Goal: Submit feedback/report problem: Leave review/rating

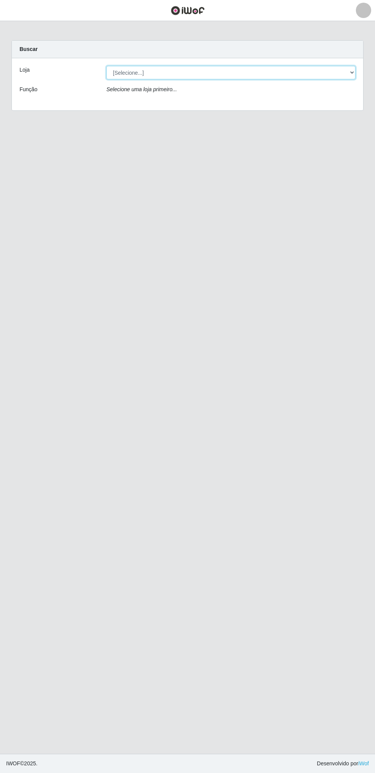
click at [285, 74] on select "[Selecione...] Atacado Vem - Loja 30 Laranjeiras Velha" at bounding box center [230, 72] width 249 height 13
select select "495"
click at [106, 66] on select "[Selecione...] Atacado Vem - Loja 30 Laranjeiras Velha" at bounding box center [230, 72] width 249 height 13
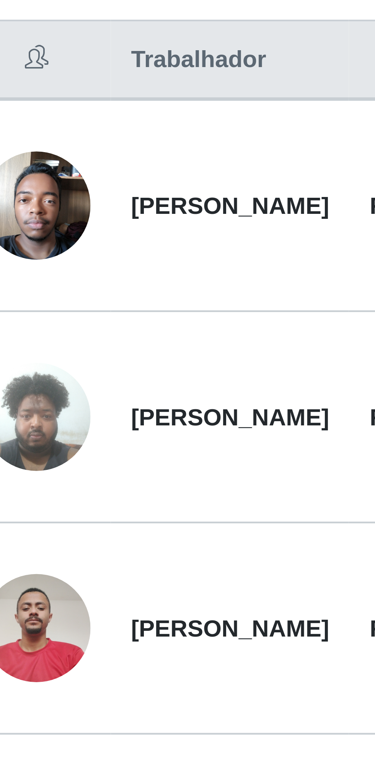
scroll to position [26, 0]
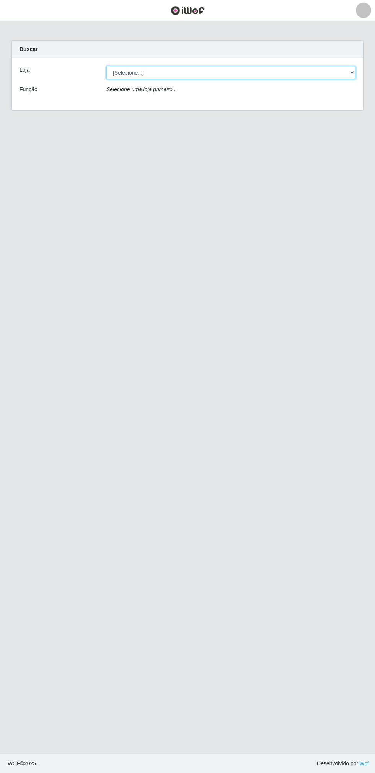
click at [256, 77] on select "[Selecione...] Atacado Vem - Loja 30 Laranjeiras Velha" at bounding box center [230, 72] width 249 height 13
select select "495"
click at [106, 66] on select "[Selecione...] Atacado Vem - Loja 30 Laranjeiras Velha" at bounding box center [230, 72] width 249 height 13
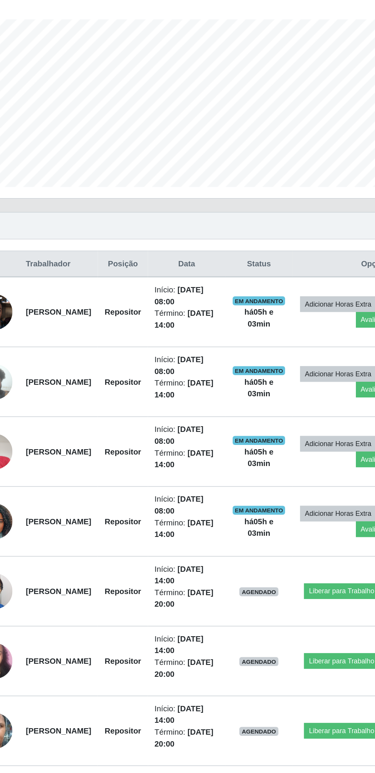
scroll to position [3, 0]
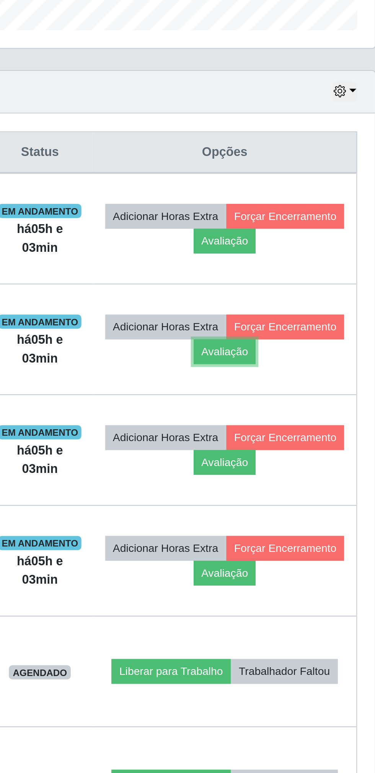
click at [312, 413] on button "Avaliação" at bounding box center [298, 409] width 27 height 11
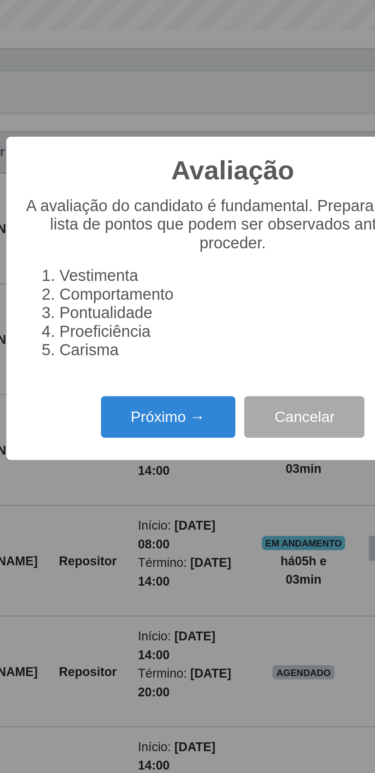
click at [159, 438] on button "Próximo →" at bounding box center [160, 438] width 58 height 18
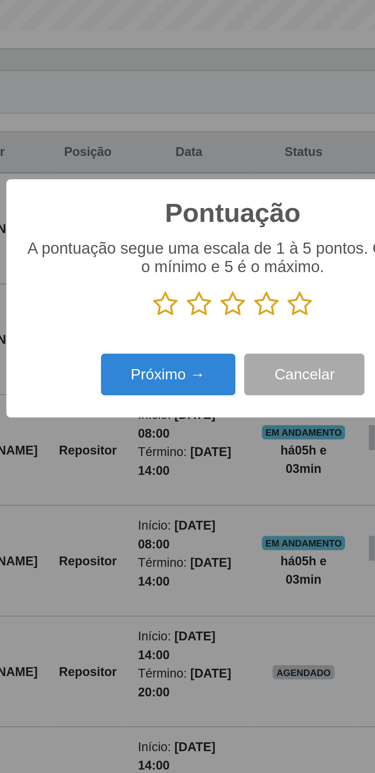
click at [162, 391] on icon at bounding box center [158, 388] width 11 height 11
click at [153, 395] on input "radio" at bounding box center [153, 395] width 0 height 0
click at [166, 422] on button "Próximo →" at bounding box center [160, 419] width 58 height 18
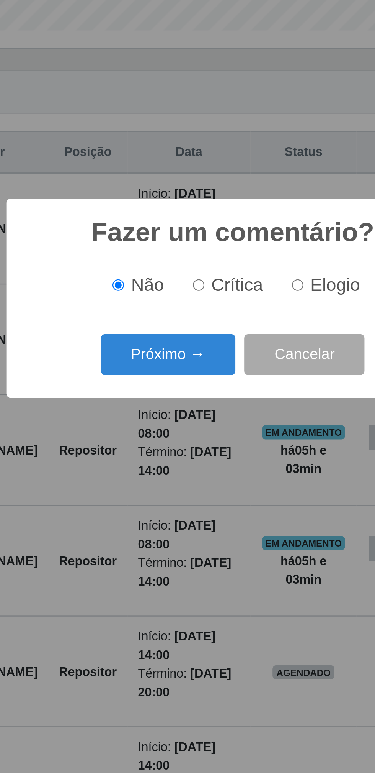
click at [188, 383] on span "Crítica" at bounding box center [190, 380] width 23 height 8
click at [175, 383] on input "Crítica" at bounding box center [172, 380] width 5 height 5
radio input "true"
click at [175, 411] on button "Próximo →" at bounding box center [160, 411] width 58 height 18
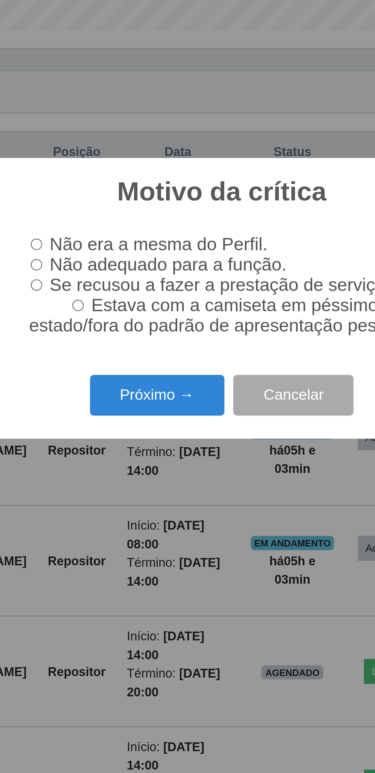
click at [184, 376] on span "Não adequado para a função." at bounding box center [164, 371] width 103 height 8
click at [110, 374] on input "Não adequado para a função." at bounding box center [107, 371] width 5 height 5
radio input "true"
click at [172, 436] on button "Próximo →" at bounding box center [160, 428] width 58 height 18
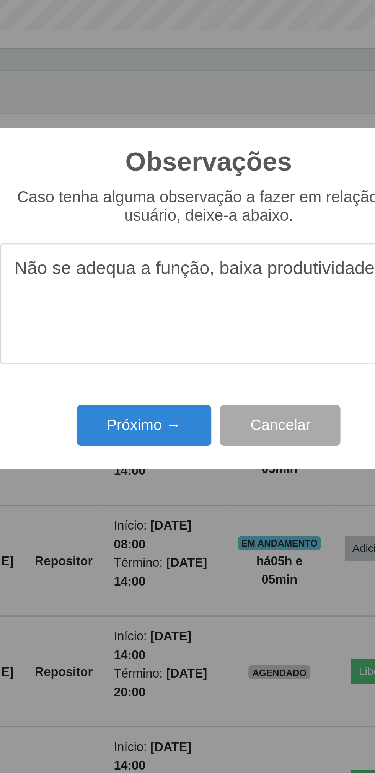
type textarea "Não se adequa a função, baixa produtividade"
click at [160, 444] on button "Próximo →" at bounding box center [160, 441] width 58 height 18
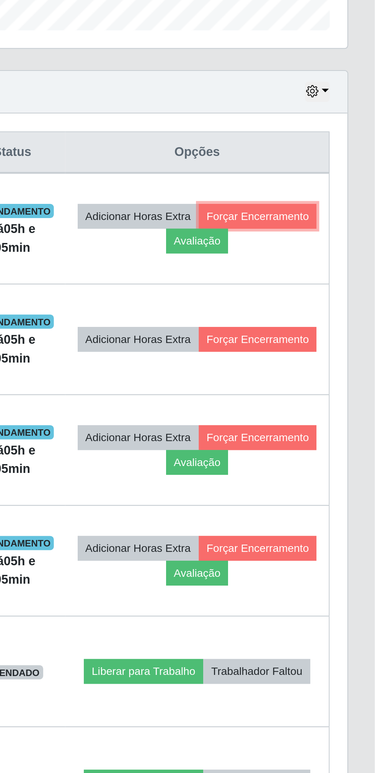
click at [299, 356] on button "Forçar Encerramento" at bounding box center [324, 351] width 51 height 11
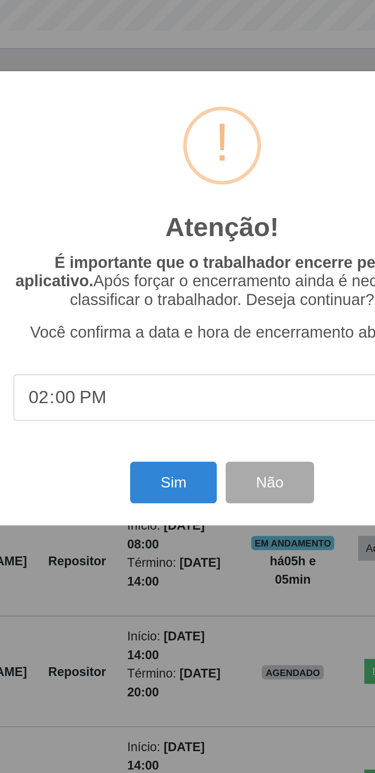
click at [104, 428] on input "14:00" at bounding box center [187, 429] width 181 height 20
type input "13:00"
click at [172, 470] on button "Sim" at bounding box center [166, 466] width 37 height 18
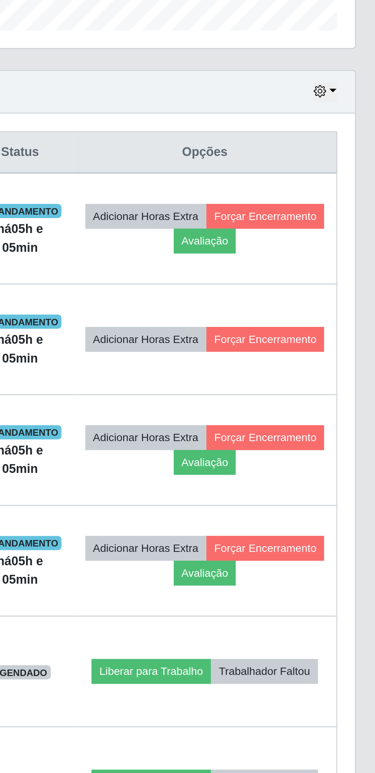
scroll to position [0, 0]
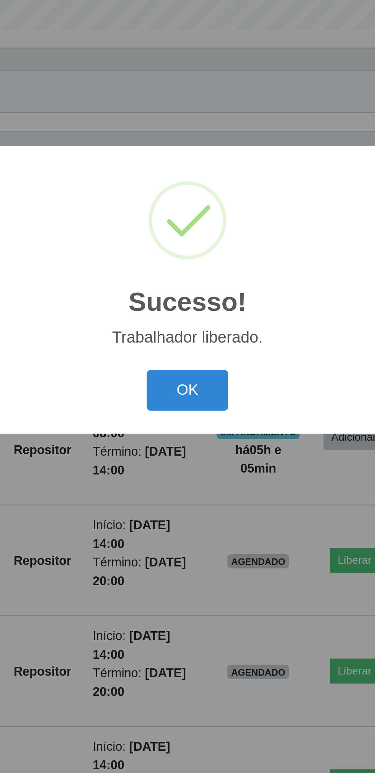
click at [192, 434] on button "OK" at bounding box center [188, 430] width 36 height 18
